Goal: Transaction & Acquisition: Purchase product/service

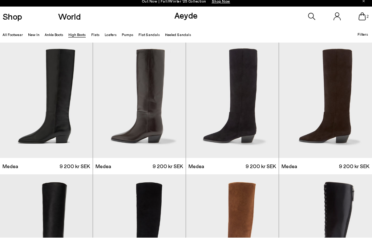
scroll to position [7, 0]
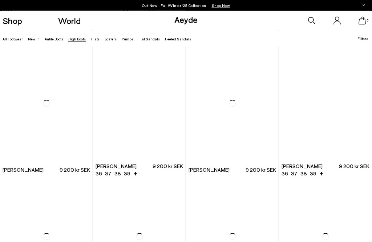
scroll to position [920, 0]
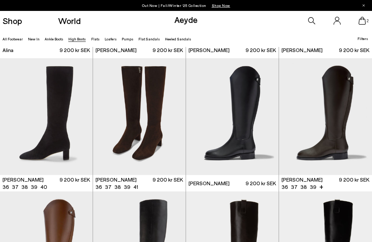
click at [54, 121] on img "1 / 6" at bounding box center [46, 116] width 93 height 117
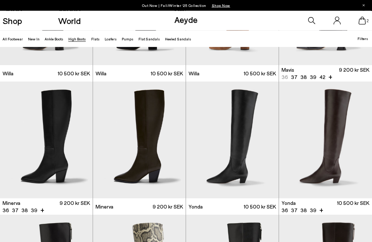
scroll to position [234, 0]
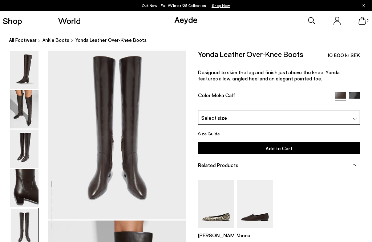
scroll to position [756, 0]
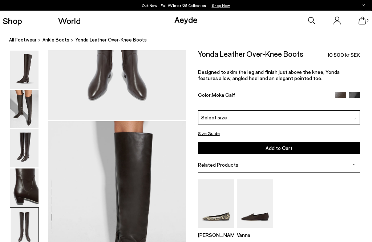
scroll to position [856, 0]
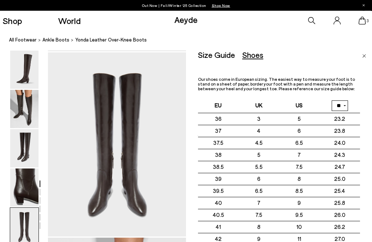
scroll to position [739, 12]
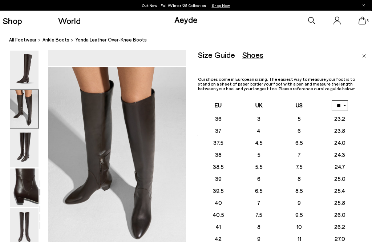
scroll to position [169, 12]
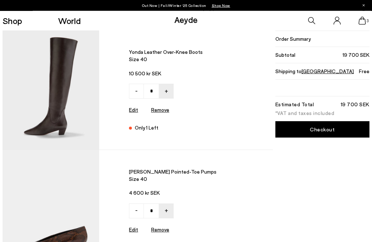
scroll to position [16, 0]
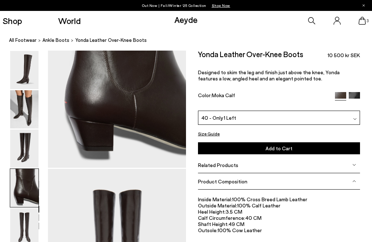
scroll to position [619, 12]
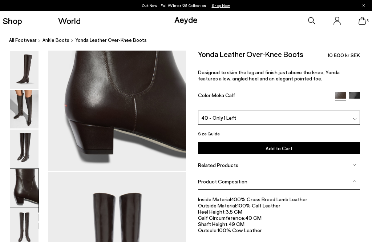
click at [368, 20] on span "3" at bounding box center [368, 21] width 4 height 4
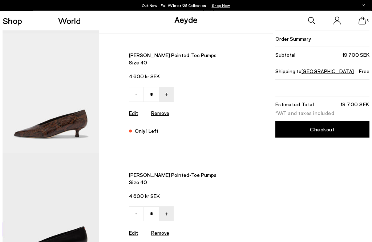
scroll to position [117, 0]
type input "*"
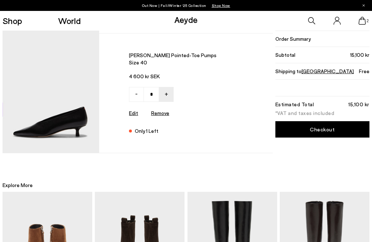
type input "*"
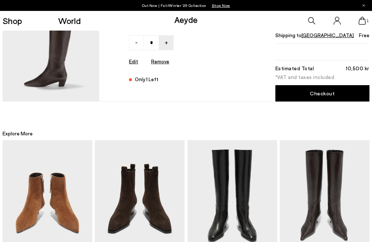
scroll to position [43, 0]
